Goal: Task Accomplishment & Management: Manage account settings

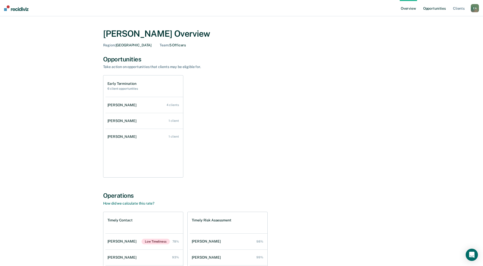
click at [435, 5] on link "Opportunities" at bounding box center [434, 8] width 25 height 16
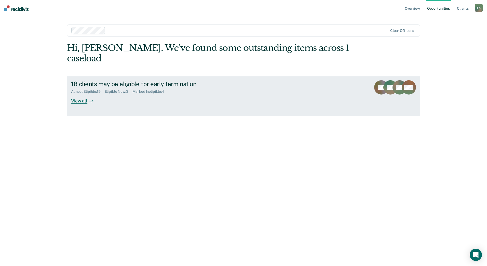
click at [76, 94] on div "View all" at bounding box center [85, 99] width 29 height 10
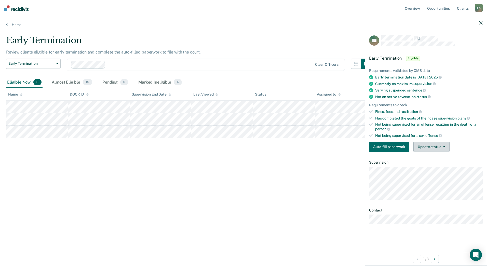
click at [430, 150] on button "Update status" at bounding box center [431, 147] width 36 height 10
click at [429, 167] on button "Mark Ineligible" at bounding box center [437, 167] width 49 height 8
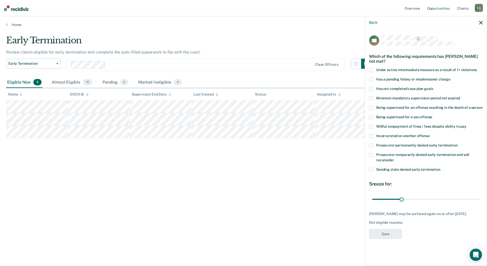
click at [372, 87] on span at bounding box center [371, 89] width 4 height 4
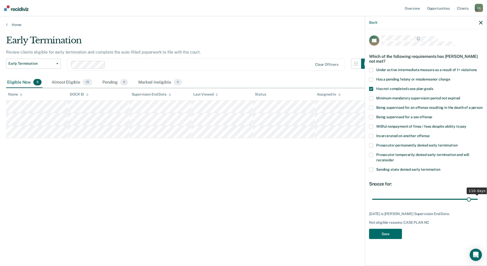
drag, startPoint x: 402, startPoint y: 198, endPoint x: 469, endPoint y: 197, distance: 67.3
type input "101"
click at [469, 197] on input "range" at bounding box center [426, 199] width 108 height 9
click at [373, 146] on span at bounding box center [371, 145] width 4 height 4
click at [376, 239] on button "Save" at bounding box center [385, 234] width 33 height 10
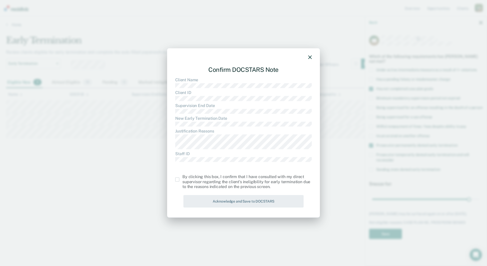
click at [175, 180] on div "Confirm DOCSTARS Note Client Name Client ID Supervision End Date New Early Term…" at bounding box center [243, 132] width 153 height 169
click at [177, 180] on span at bounding box center [177, 180] width 4 height 4
click at [182, 178] on input "checkbox" at bounding box center [182, 178] width 0 height 0
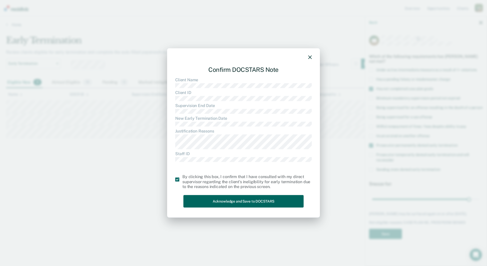
click at [211, 207] on button "Acknowledge and Save to DOCSTARS" at bounding box center [243, 201] width 120 height 12
